Goal: Information Seeking & Learning: Learn about a topic

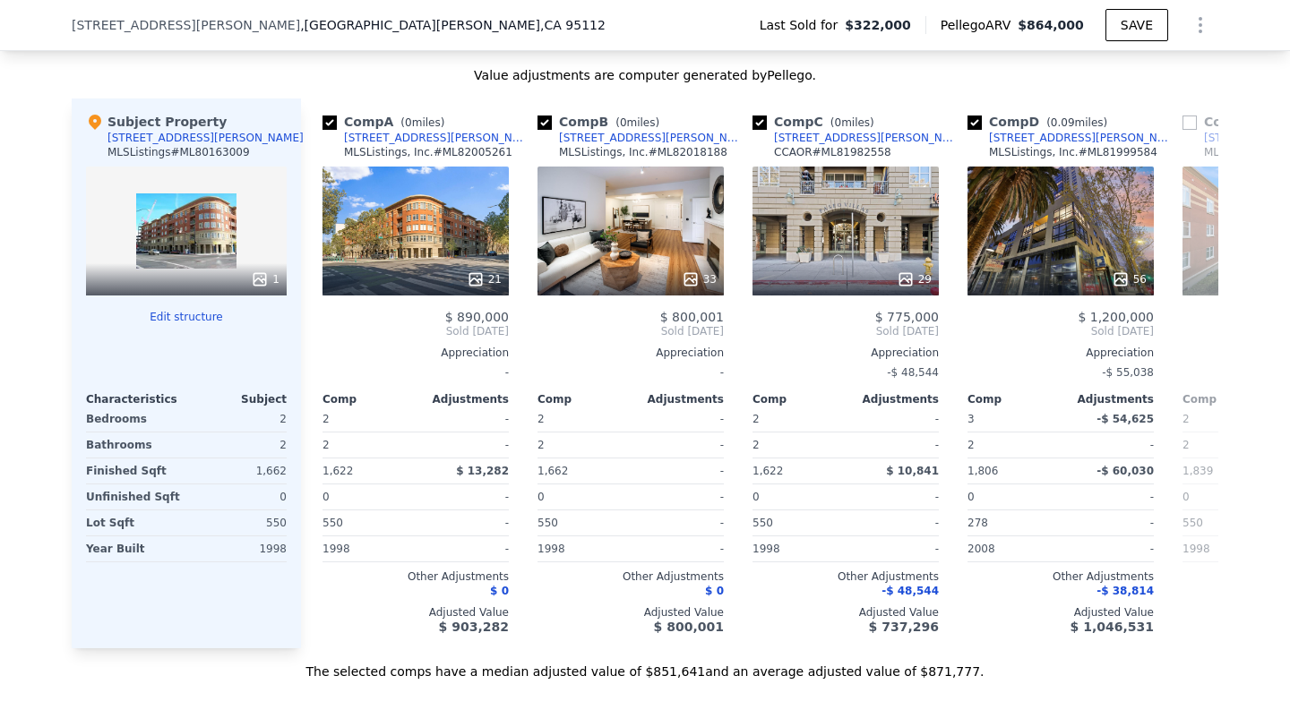
scroll to position [1621, 0]
click at [1195, 330] on icon at bounding box center [1197, 331] width 36 height 36
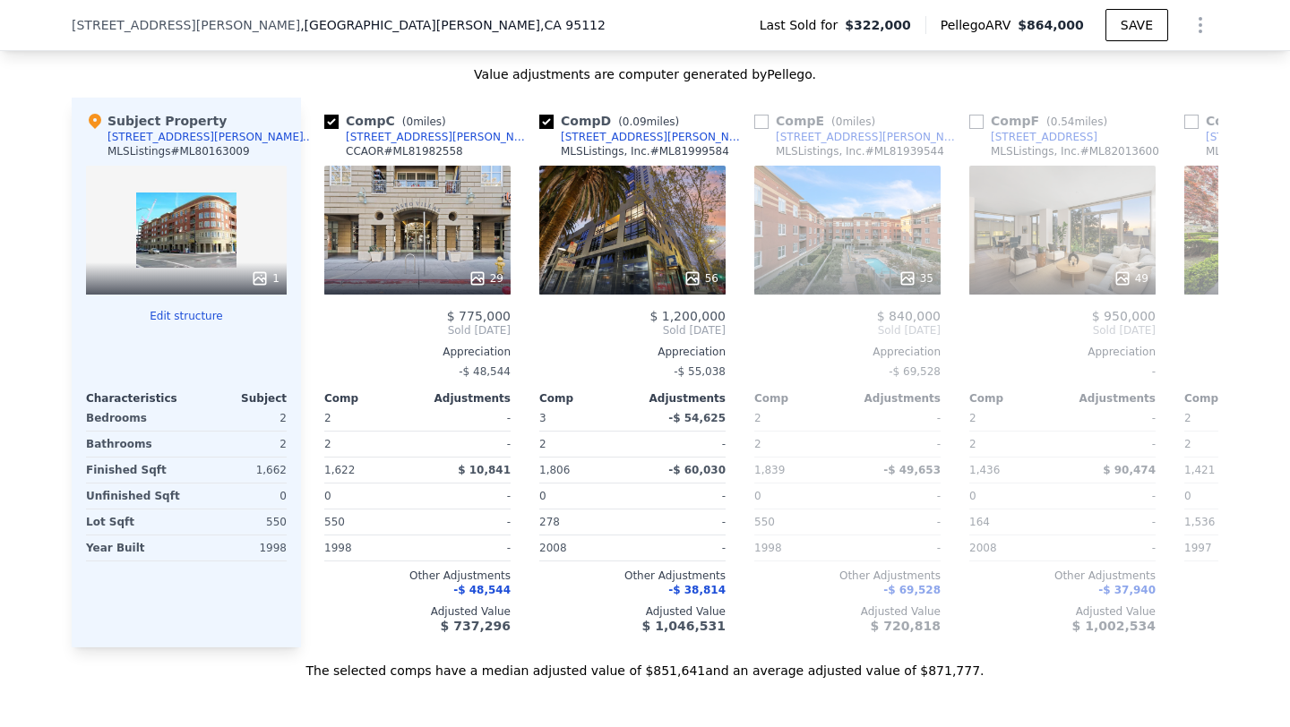
scroll to position [0, 430]
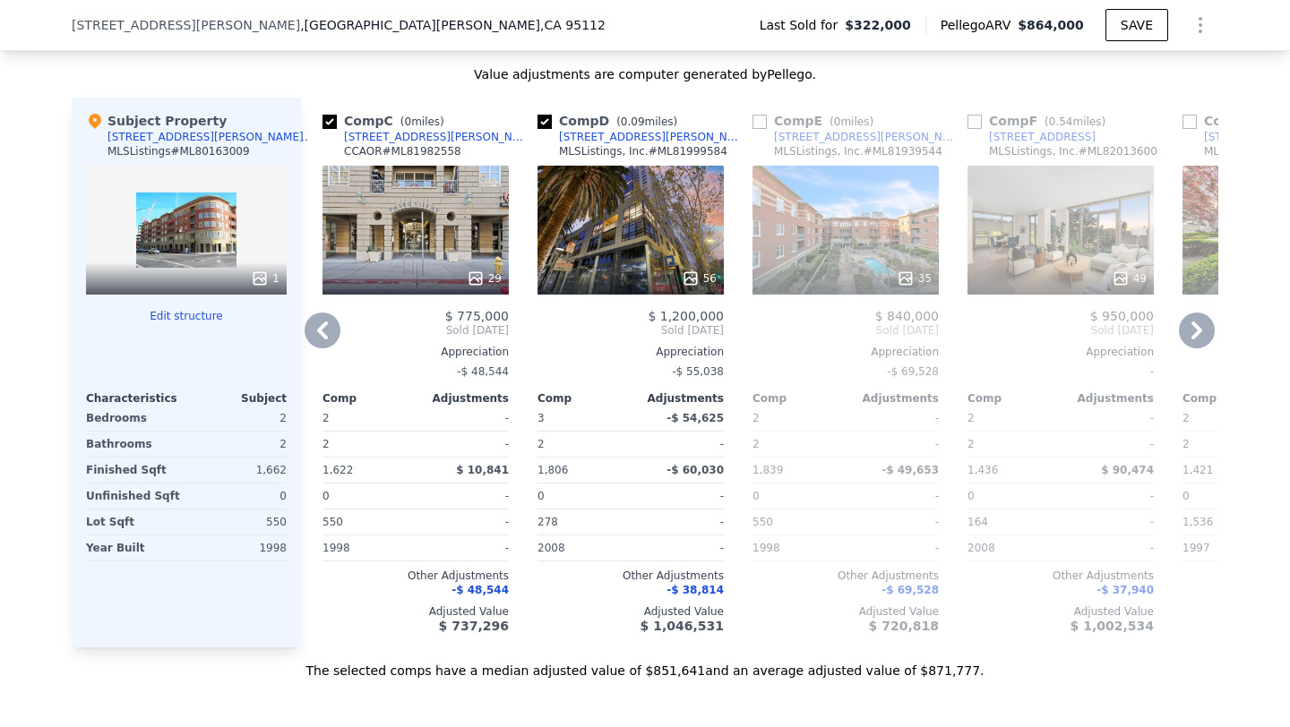
click at [1195, 330] on icon at bounding box center [1197, 331] width 36 height 36
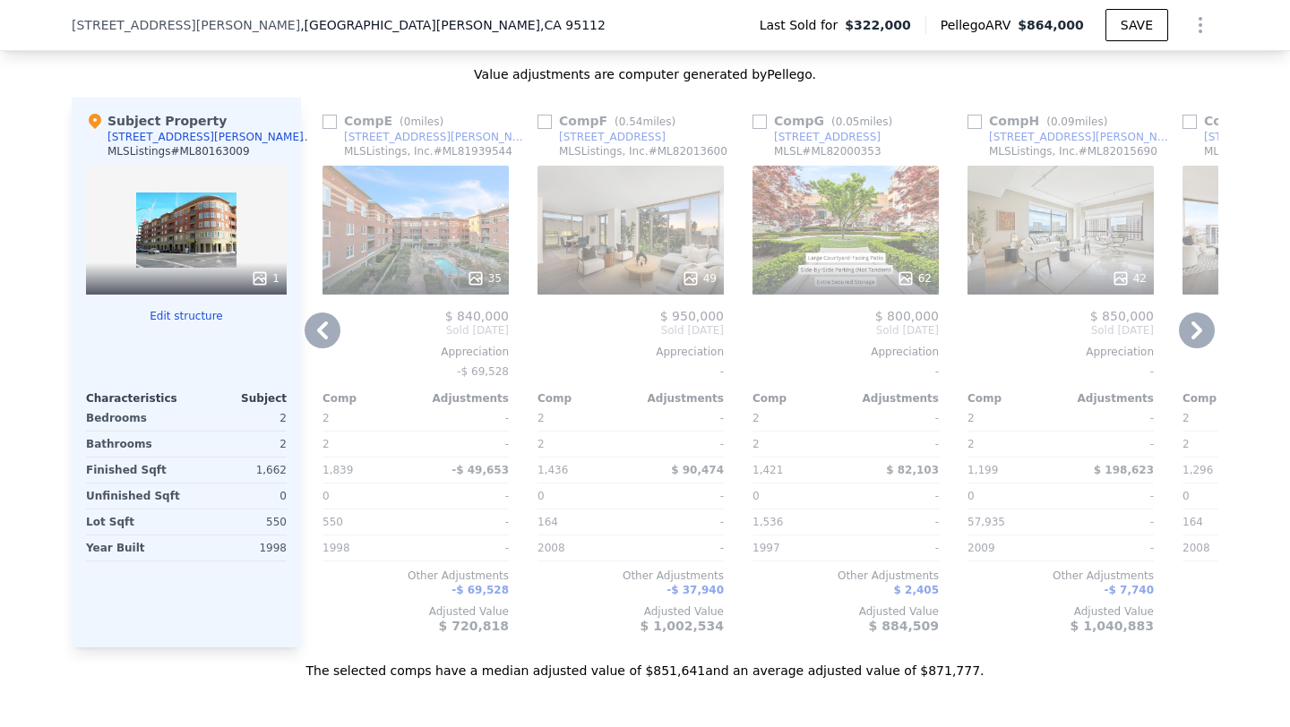
click at [1195, 330] on icon at bounding box center [1197, 331] width 36 height 36
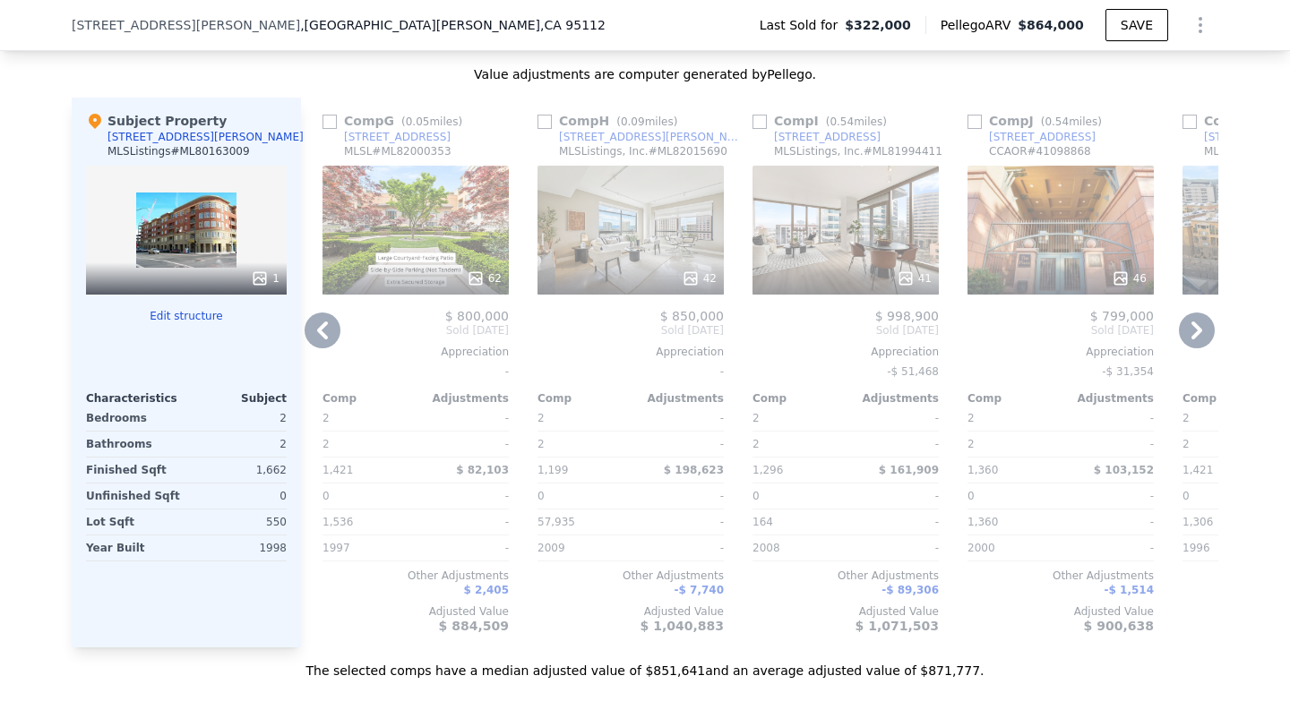
click at [1195, 330] on icon at bounding box center [1197, 331] width 36 height 36
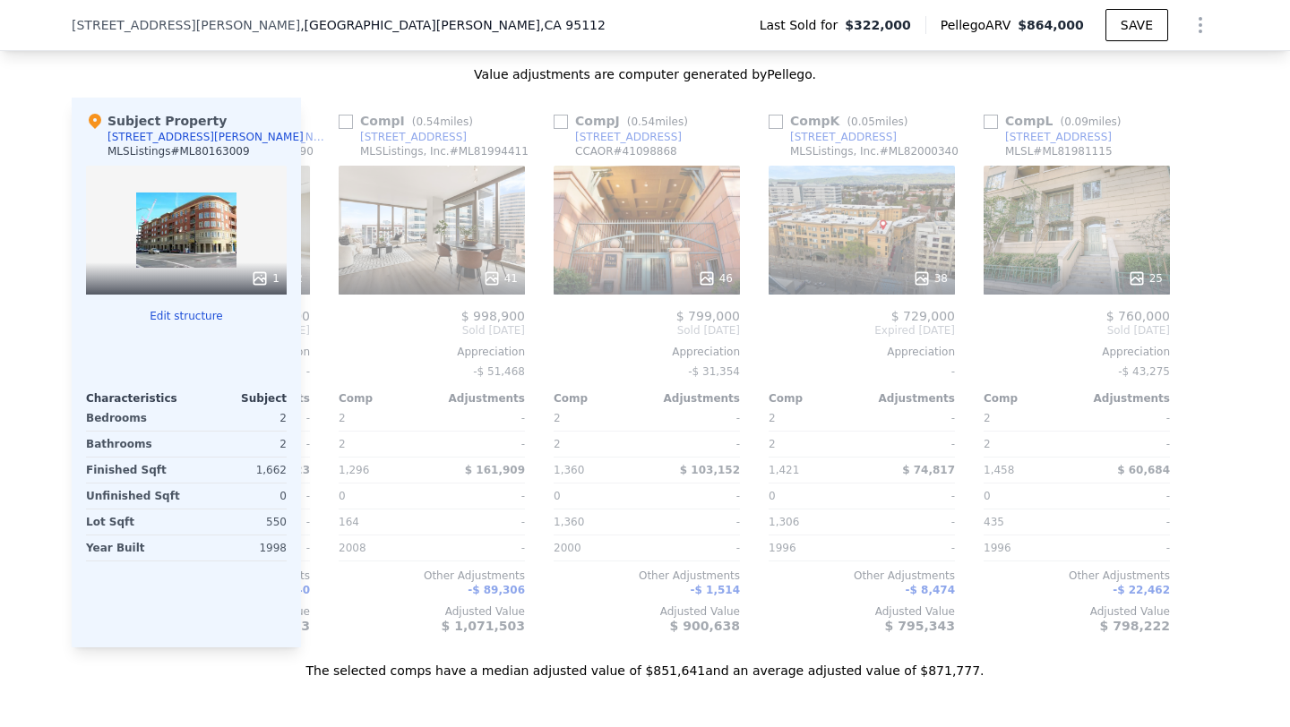
scroll to position [0, 1705]
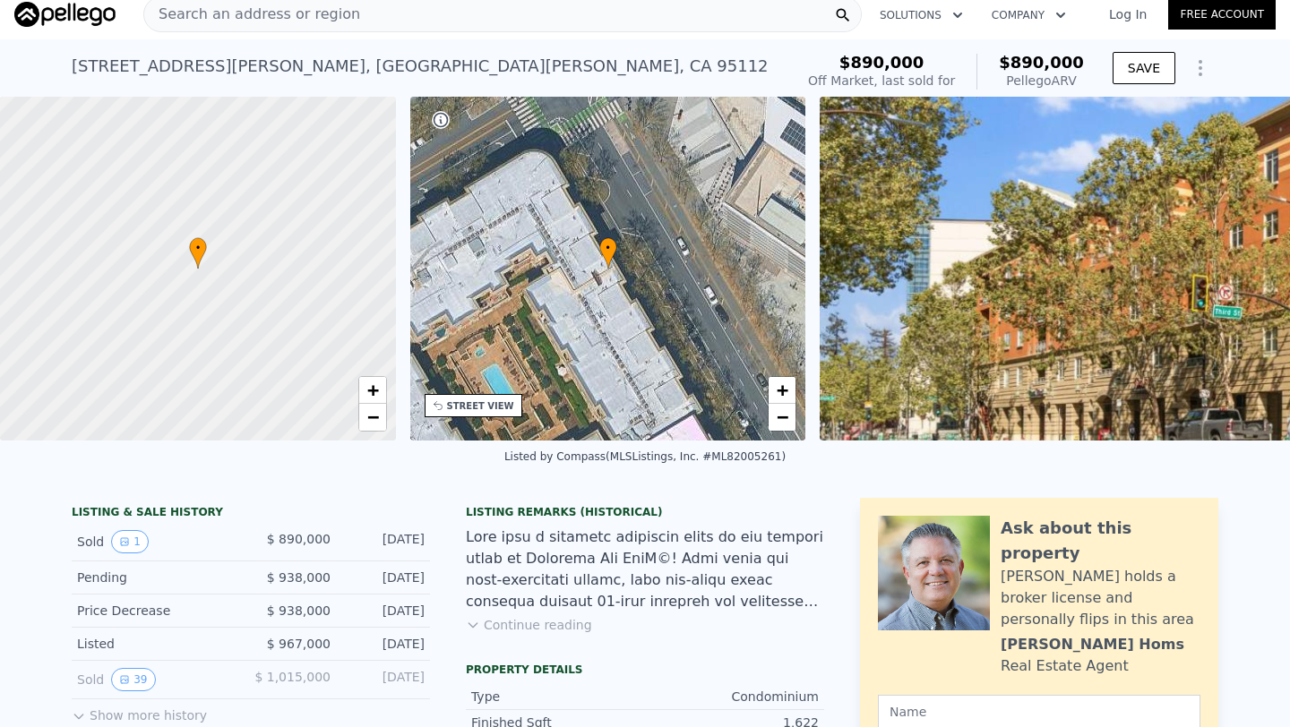
scroll to position [13, 0]
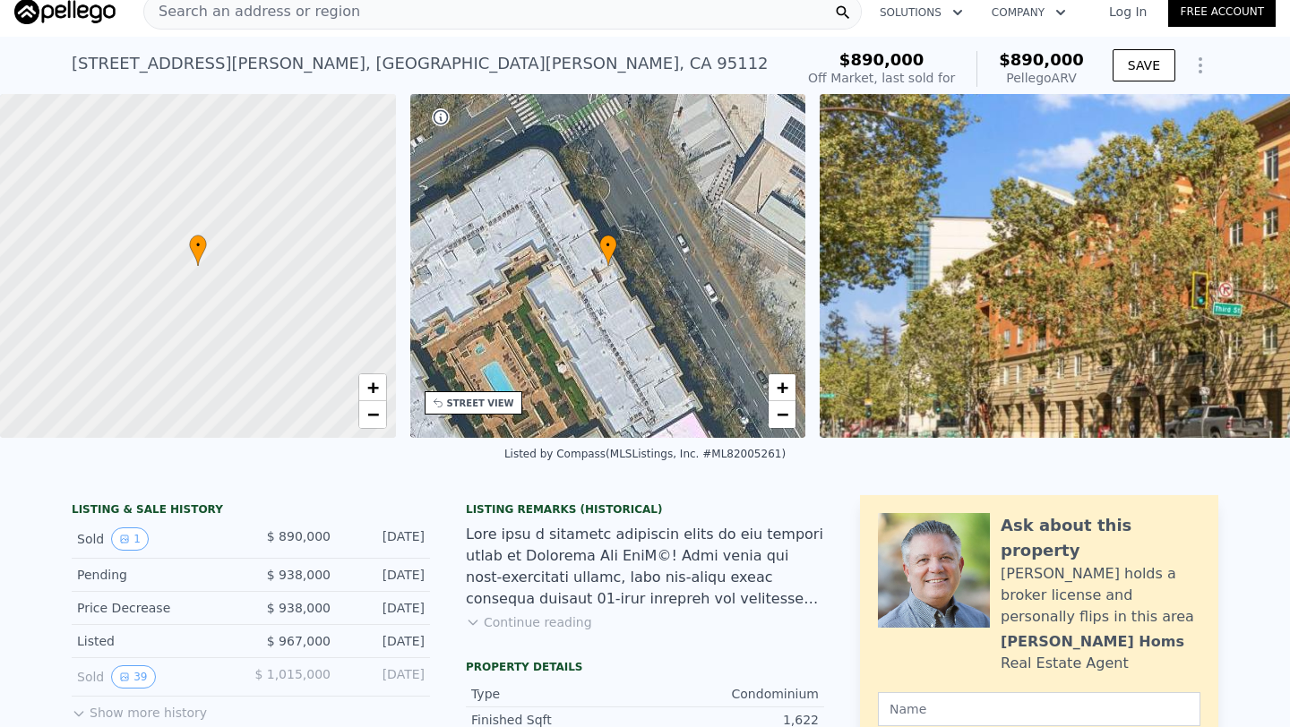
click at [505, 623] on button "Continue reading" at bounding box center [529, 622] width 126 height 18
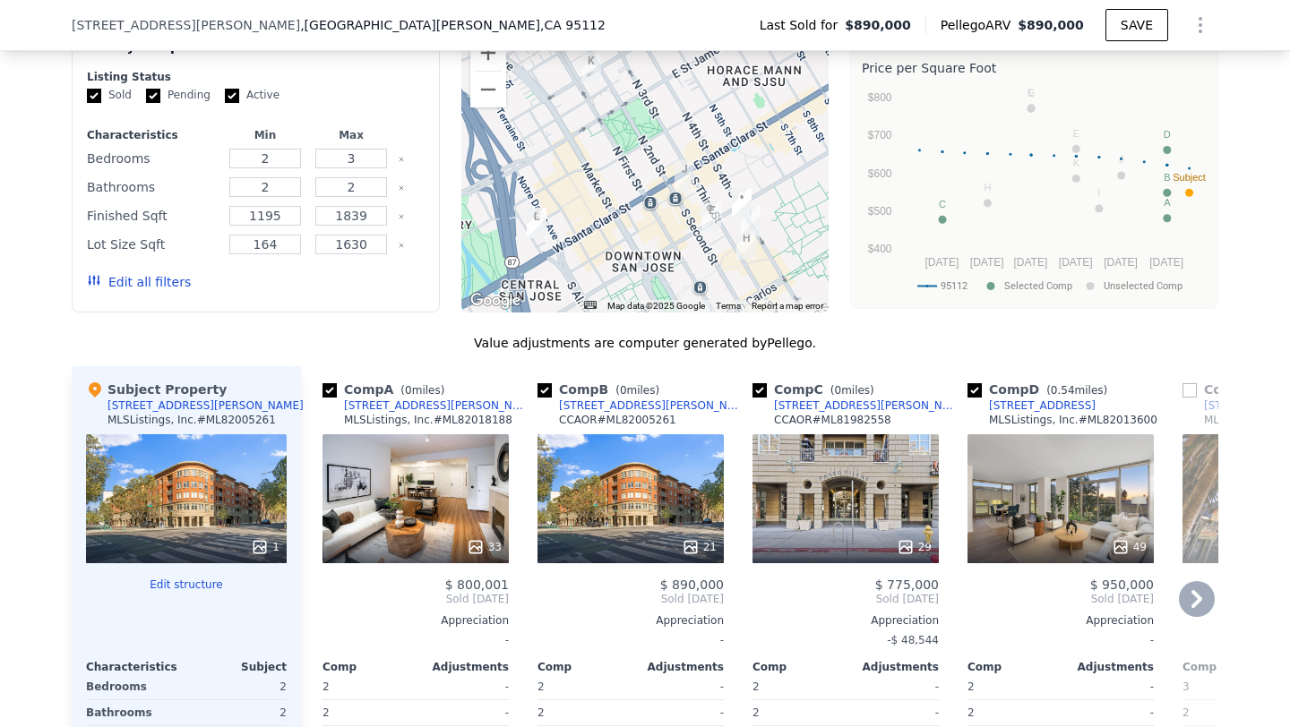
scroll to position [2286, 0]
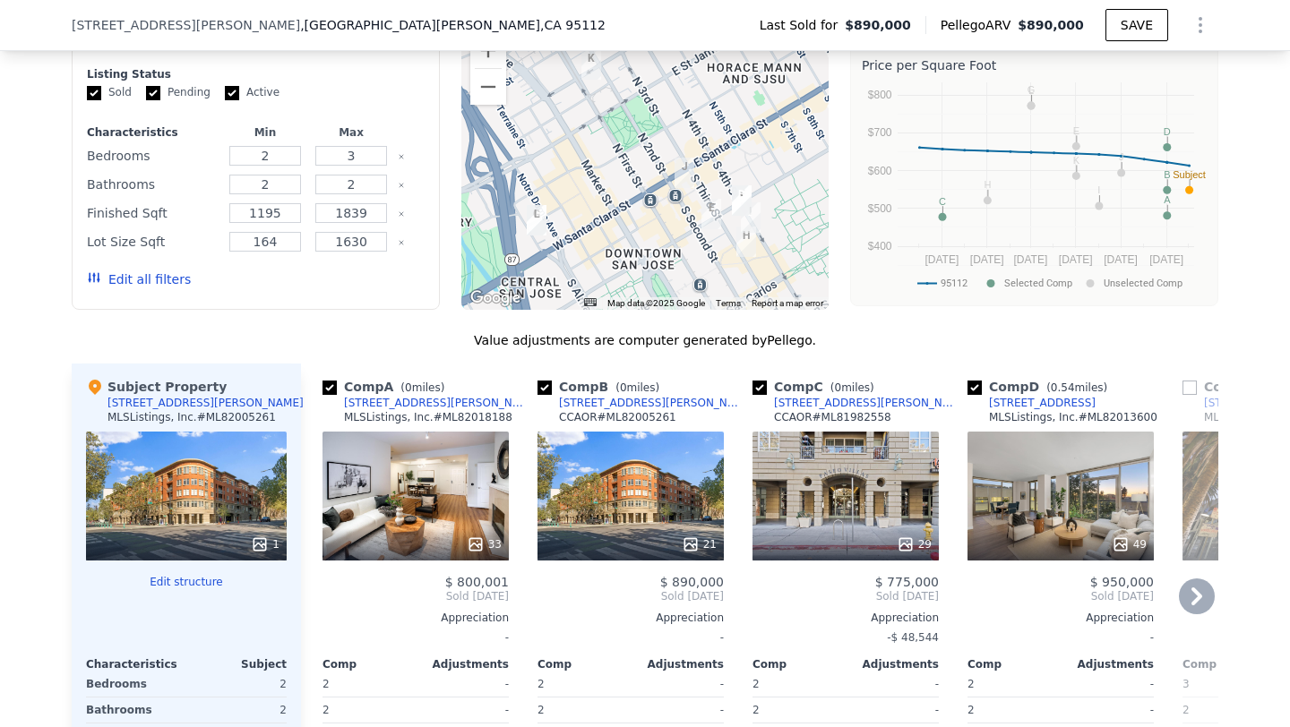
click at [708, 440] on div "21" at bounding box center [630, 496] width 186 height 129
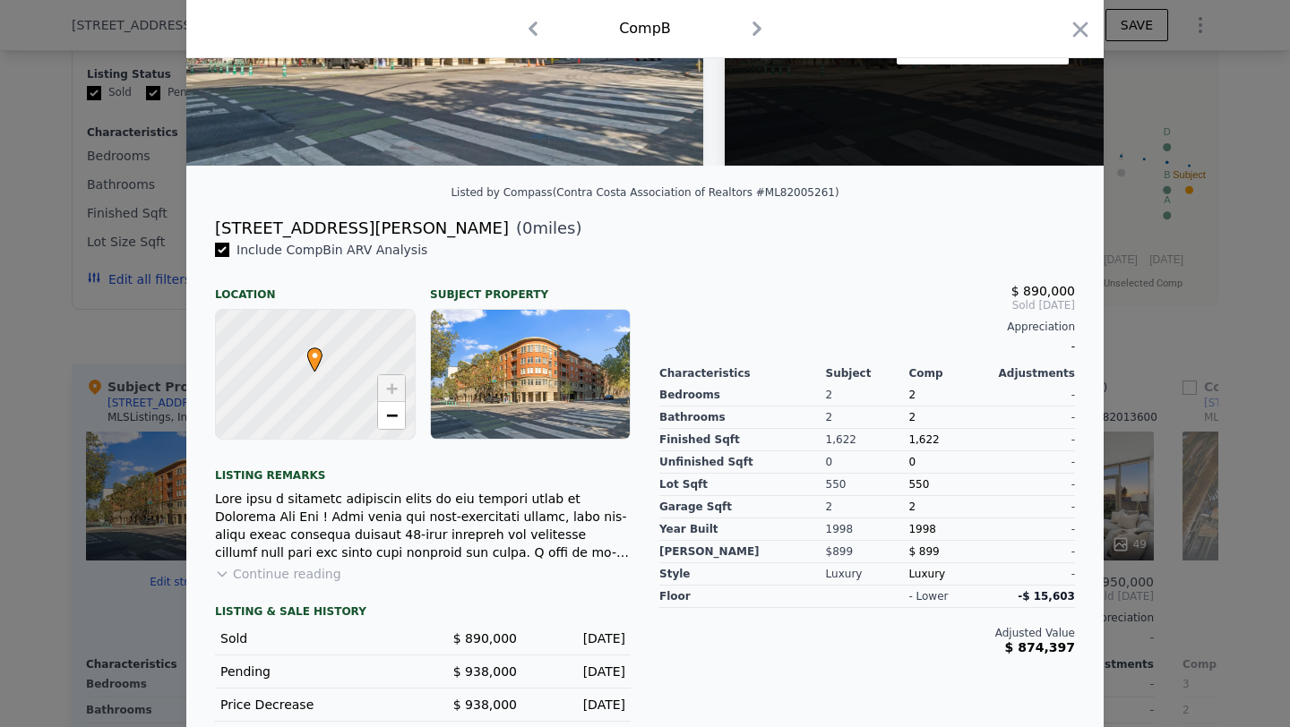
scroll to position [363, 0]
